Goal: Complete application form

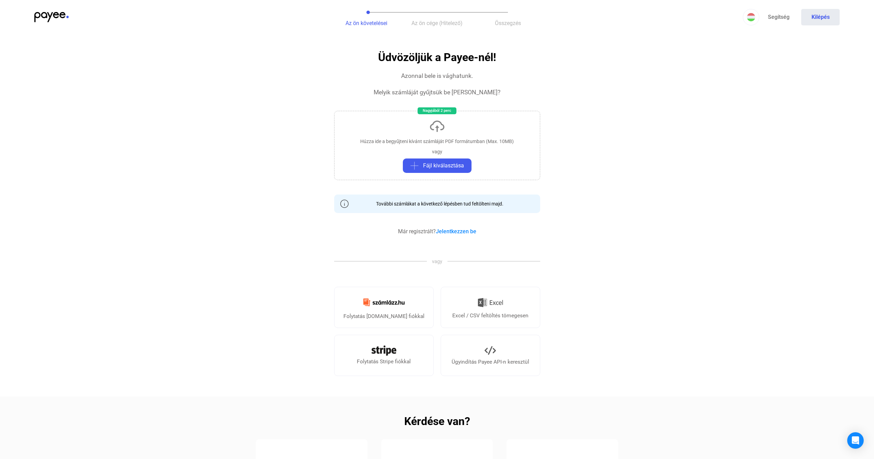
click at [675, 46] on app-case-form "Az ön követelései Az ön cége (Hitelező) Összegzés Segítség Kilépés Automatikusa…" at bounding box center [437, 352] width 874 height 704
click at [806, 11] on button "Kilépés" at bounding box center [820, 17] width 38 height 16
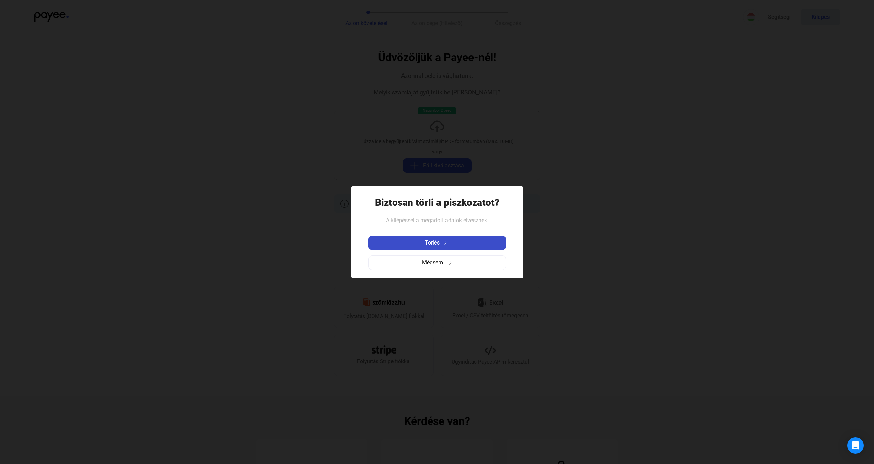
click at [453, 244] on div "Törlés" at bounding box center [436, 243] width 133 height 8
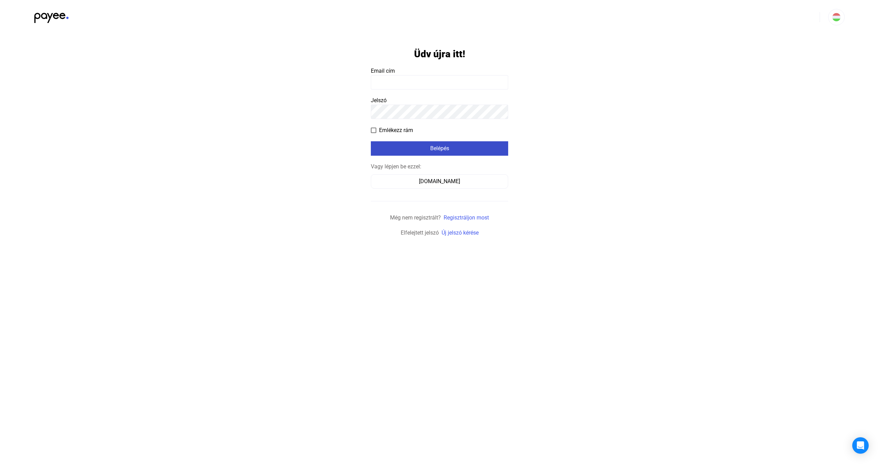
click at [442, 142] on button "Belépés" at bounding box center [439, 148] width 137 height 14
click at [416, 88] on input at bounding box center [439, 82] width 137 height 14
